Goal: Task Accomplishment & Management: Use online tool/utility

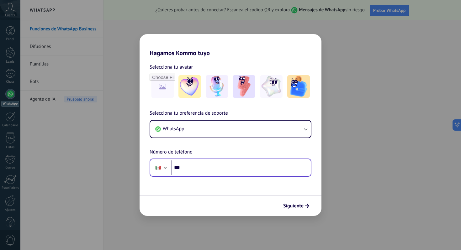
click at [227, 175] on div "Phone ***" at bounding box center [231, 168] width 162 height 18
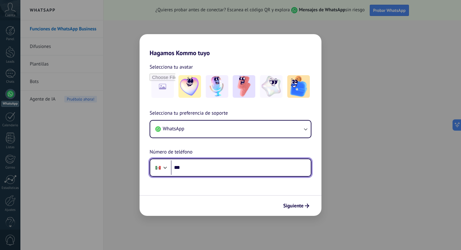
click at [222, 172] on input "***" at bounding box center [241, 168] width 140 height 14
type input "**********"
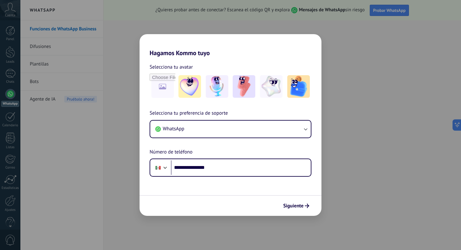
click at [263, 109] on div "**********" at bounding box center [231, 117] width 182 height 120
click at [248, 92] on img at bounding box center [244, 86] width 23 height 23
click at [296, 205] on span "Siguiente" at bounding box center [293, 206] width 20 height 4
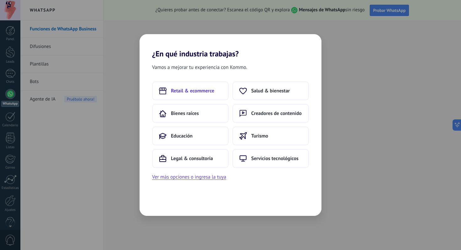
click at [205, 88] on span "Retail & ecommerce" at bounding box center [192, 91] width 43 height 6
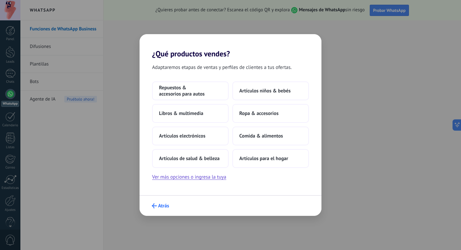
click at [162, 201] on button "Atrás" at bounding box center [160, 206] width 23 height 11
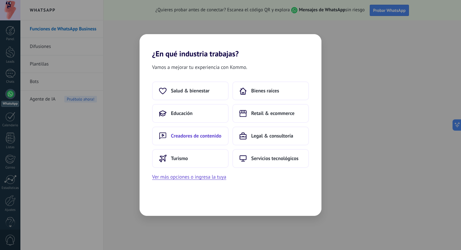
click at [219, 136] on span "Creadores de contenido" at bounding box center [196, 136] width 51 height 6
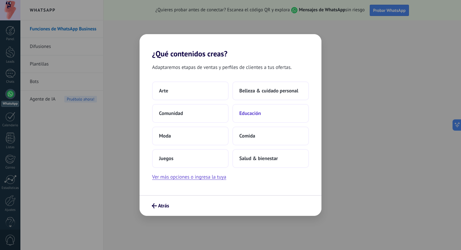
click at [255, 112] on span "Educación" at bounding box center [250, 113] width 22 height 6
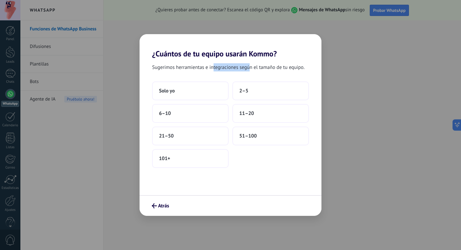
drag, startPoint x: 214, startPoint y: 69, endPoint x: 253, endPoint y: 69, distance: 39.5
click at [253, 69] on span "Sugerimos herramientas e integraciones según el tamaño de tu equipo." at bounding box center [228, 67] width 152 height 8
click at [250, 75] on div "Sugerimos herramientas e integraciones según el tamaño de tu equipo. Solo yo 2–…" at bounding box center [231, 126] width 182 height 137
click at [250, 96] on button "2–5" at bounding box center [270, 91] width 77 height 19
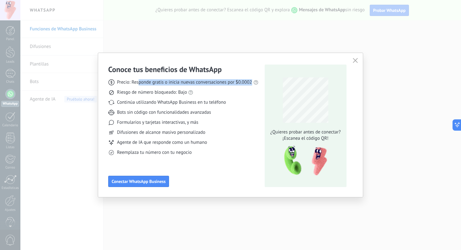
drag, startPoint x: 139, startPoint y: 85, endPoint x: 234, endPoint y: 87, distance: 94.4
click at [234, 87] on div "Precio: Responde gratis o inicia nuevas conversaciones por $0.0002 Riesgo de nú…" at bounding box center [183, 115] width 150 height 82
click at [239, 88] on div "Precio: Responde gratis o inicia nuevas conversaciones por $0.0002 Riesgo de nú…" at bounding box center [183, 115] width 150 height 82
drag, startPoint x: 130, startPoint y: 95, endPoint x: 173, endPoint y: 94, distance: 42.4
click at [173, 95] on span "Riesgo de número bloqueado: Bajo" at bounding box center [152, 92] width 70 height 6
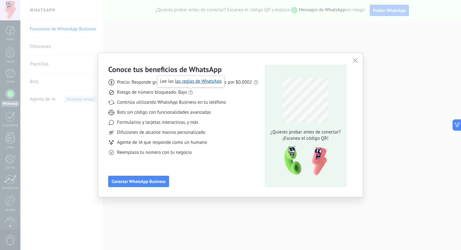
click at [220, 94] on div "Riesgo de número bloqueado: Bajo" at bounding box center [183, 92] width 150 height 6
drag, startPoint x: 138, startPoint y: 103, endPoint x: 215, endPoint y: 106, distance: 76.3
click at [216, 106] on div "Precio: Responde gratis o inicia nuevas conversaciones por $0.0002 Riesgo de nú…" at bounding box center [183, 115] width 150 height 82
click at [215, 113] on div "Bots sin código con funcionalidades avanzadas" at bounding box center [183, 112] width 150 height 6
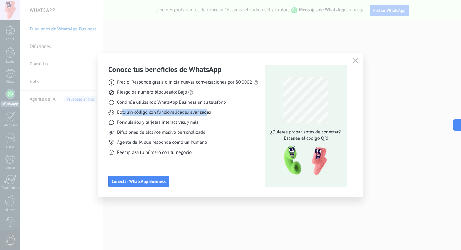
drag, startPoint x: 121, startPoint y: 113, endPoint x: 205, endPoint y: 112, distance: 84.4
click at [206, 114] on span "Bots sin código con funcionalidades avanzadas" at bounding box center [164, 112] width 94 height 6
drag, startPoint x: 128, startPoint y: 125, endPoint x: 194, endPoint y: 126, distance: 66.2
click at [194, 126] on div "Precio: Responde gratis o inicia nuevas conversaciones por $0.0002 Riesgo de nú…" at bounding box center [183, 115] width 150 height 82
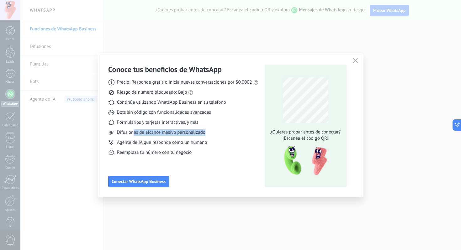
drag, startPoint x: 133, startPoint y: 130, endPoint x: 209, endPoint y: 133, distance: 75.7
click at [209, 134] on div "Difusiones de alcance masivo personalizado" at bounding box center [183, 133] width 150 height 6
drag, startPoint x: 140, startPoint y: 143, endPoint x: 172, endPoint y: 143, distance: 32.3
click at [172, 143] on span "Agente de IA que responde como un humano" at bounding box center [162, 143] width 90 height 6
drag, startPoint x: 135, startPoint y: 149, endPoint x: 167, endPoint y: 149, distance: 32.0
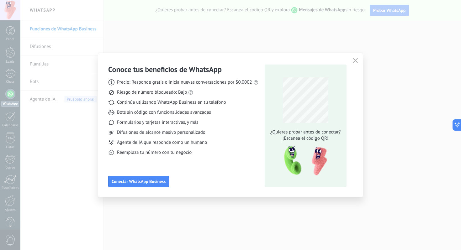
click at [167, 150] on span "Reemplaza tu número con tu negocio" at bounding box center [154, 153] width 75 height 6
drag, startPoint x: 133, startPoint y: 155, endPoint x: 161, endPoint y: 155, distance: 28.2
click at [161, 155] on span "Reemplaza tu número con tu negocio" at bounding box center [154, 153] width 75 height 6
click at [177, 163] on div "Conoce tus beneficios de WhatsApp Precio: Responde gratis o inicia nuevas conve…" at bounding box center [183, 126] width 150 height 123
click at [157, 183] on span "Conectar WhatsApp Business" at bounding box center [139, 181] width 54 height 4
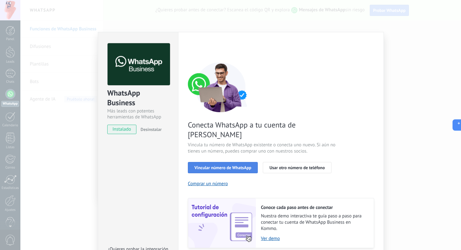
scroll to position [17, 0]
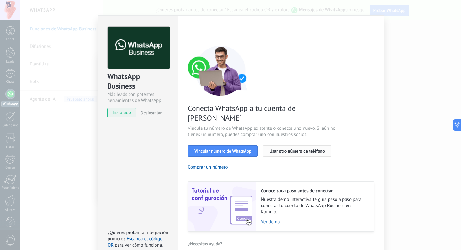
click at [274, 149] on span "Usar otro número de teléfono" at bounding box center [296, 151] width 55 height 4
click at [210, 146] on button "Vincular número de WhatsApp" at bounding box center [223, 151] width 70 height 11
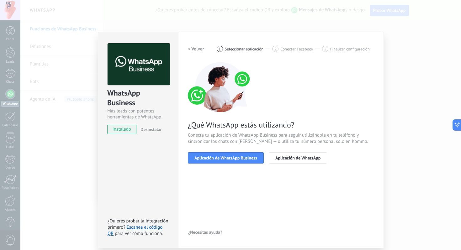
scroll to position [0, 0]
click at [245, 159] on span "Aplicación de WhatsApp Business" at bounding box center [225, 158] width 63 height 4
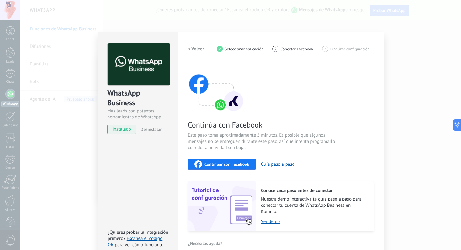
scroll to position [9, 0]
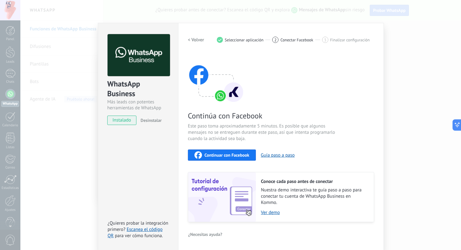
click at [212, 153] on span "Continuar con Facebook" at bounding box center [227, 155] width 45 height 4
click at [274, 155] on button "Guía paso a paso" at bounding box center [278, 155] width 34 height 6
click at [401, 69] on div "WhatsApp Business Más leads con potentes herramientas de WhatsApp instalado Des…" at bounding box center [240, 125] width 441 height 250
